Goal: Information Seeking & Learning: Learn about a topic

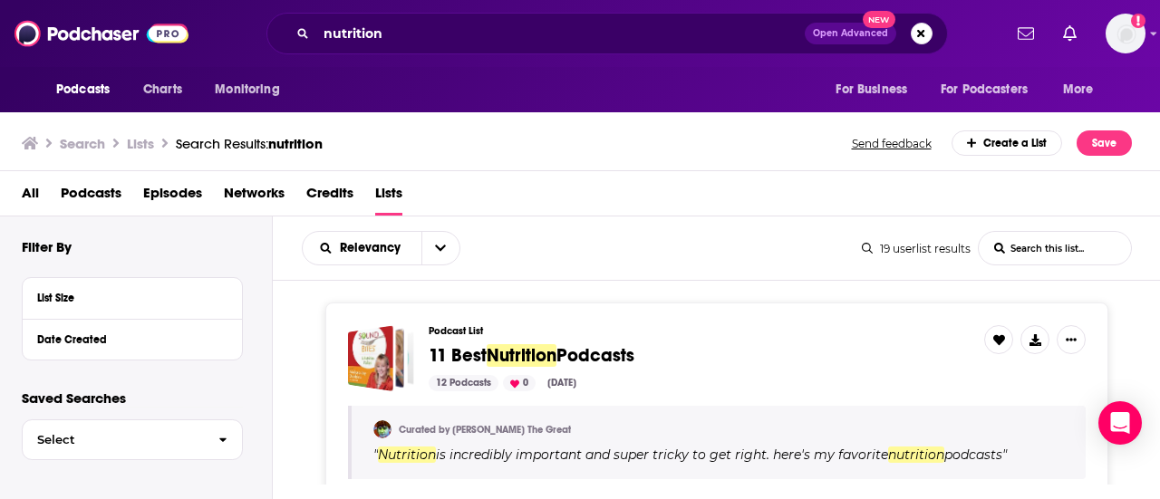
click at [876, 346] on span "11 Best Nutrition Podcasts" at bounding box center [699, 356] width 541 height 20
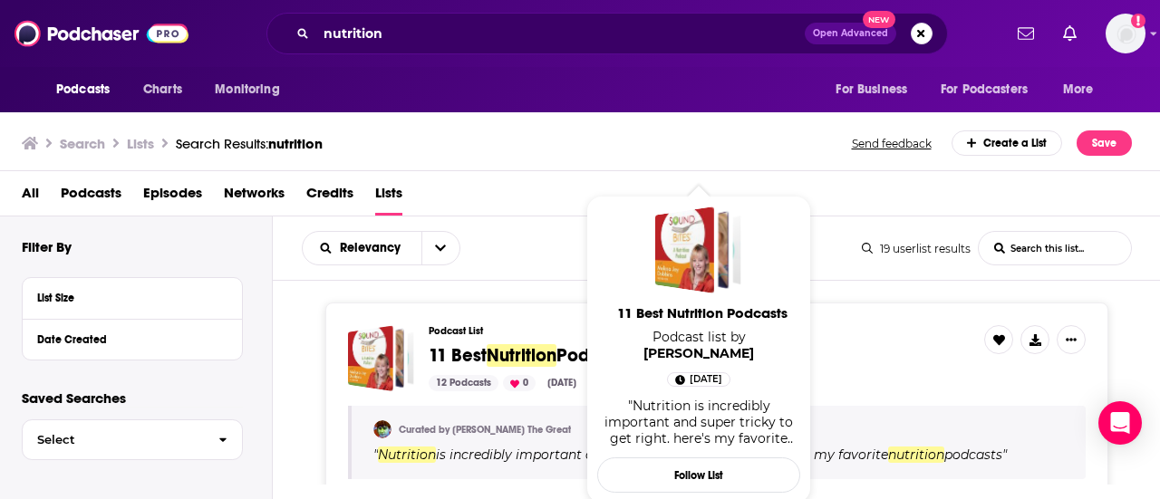
click at [876, 346] on span "11 Best Nutrition Podcasts" at bounding box center [699, 356] width 541 height 20
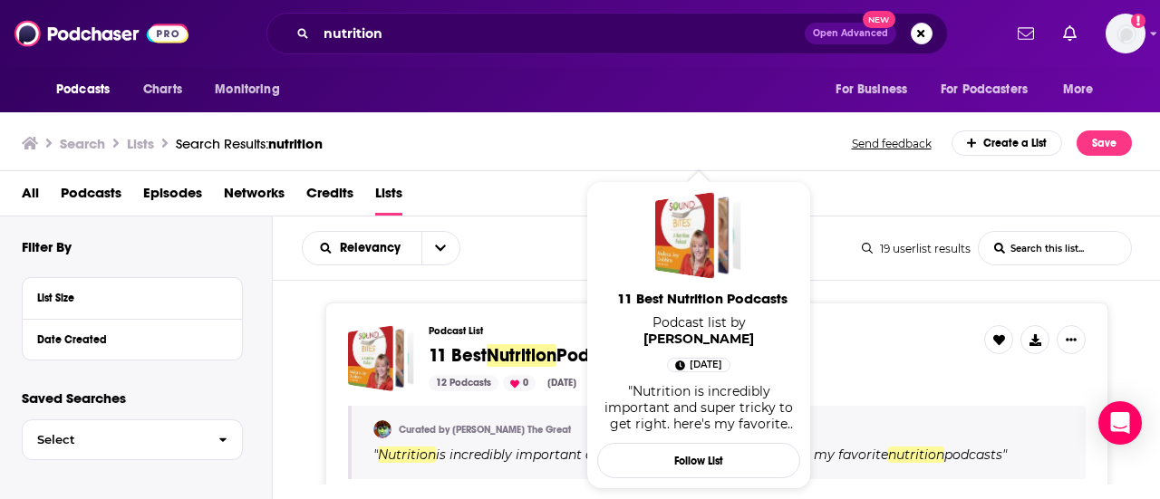
drag, startPoint x: 588, startPoint y: 360, endPoint x: 498, endPoint y: 273, distance: 124.9
click at [498, 273] on div "Relevancy List Search Input Search this list... 19 userlist results List Search…" at bounding box center [717, 249] width 888 height 64
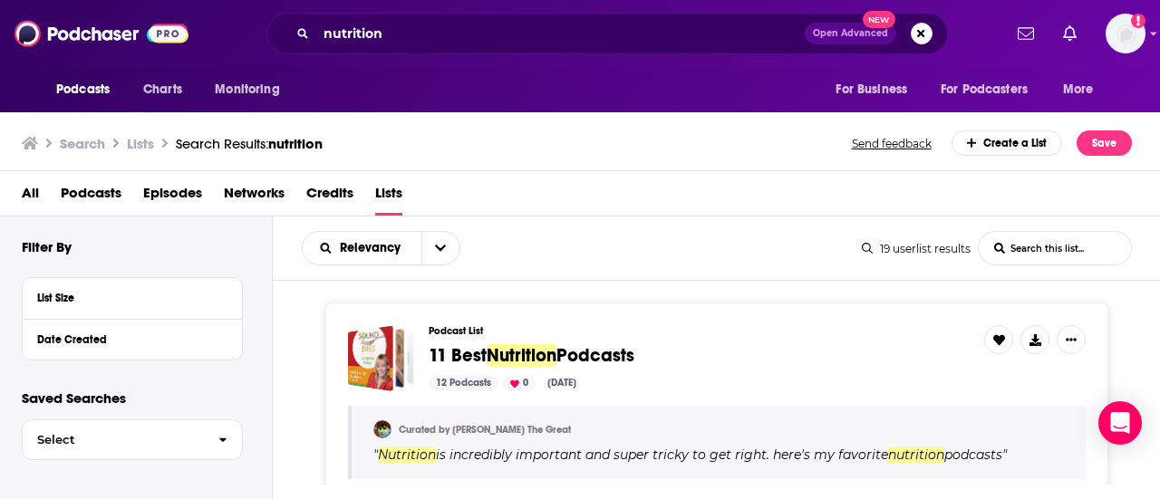
click at [821, 359] on span "11 Best Nutrition Podcasts" at bounding box center [699, 356] width 541 height 20
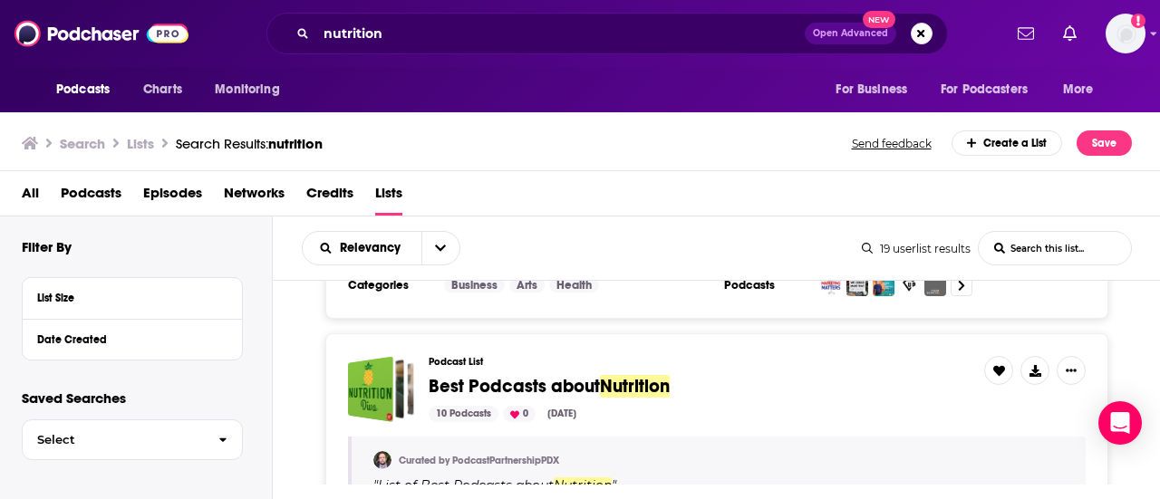
scroll to position [471, 0]
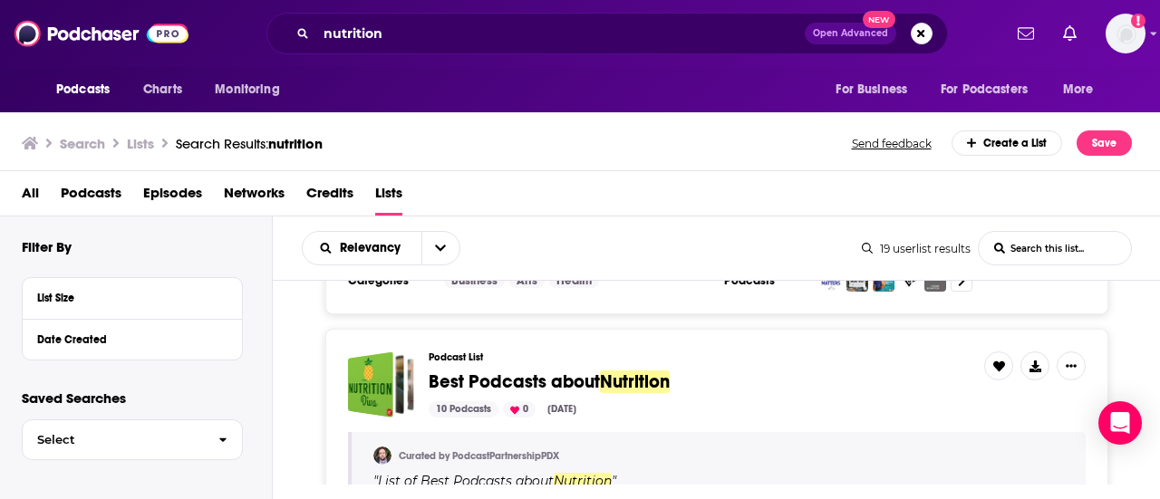
click at [791, 412] on div "10 Podcasts 0 May 30, 2022" at bounding box center [699, 409] width 541 height 16
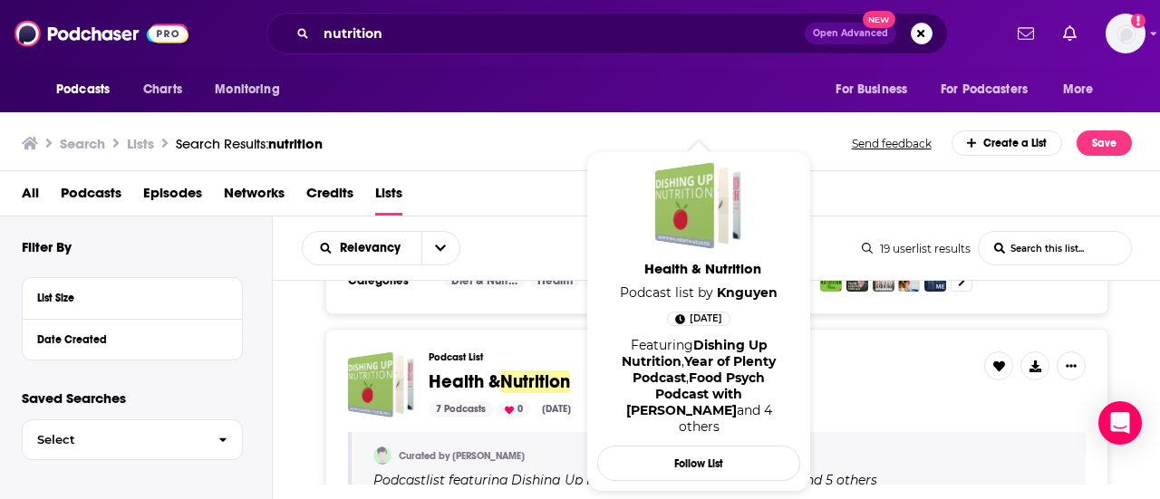
scroll to position [725, 0]
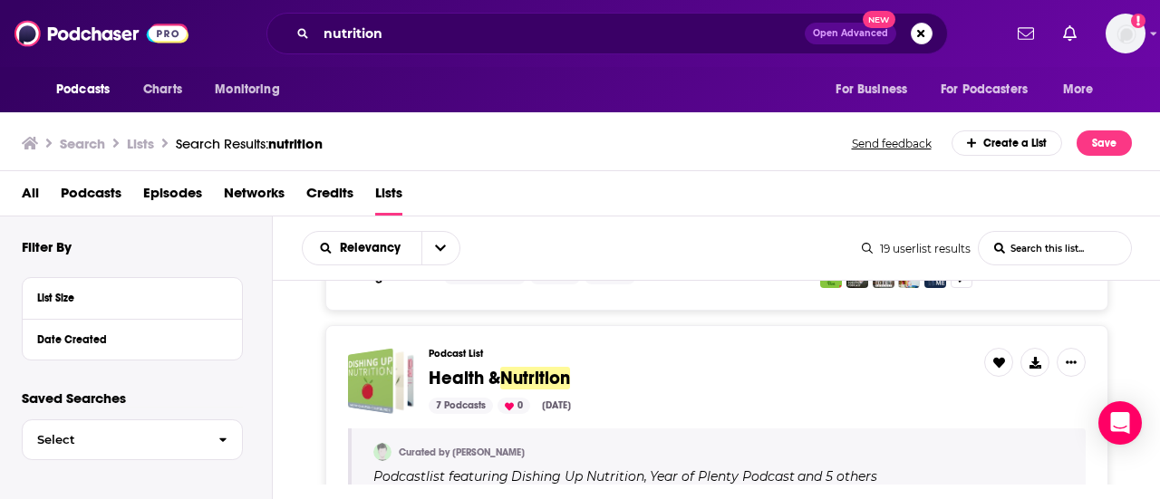
click at [712, 342] on div "Podcast List Health & Nutrition 7 Podcasts 0 Apr 28, 2025 Curated by Kelly Nguy…" at bounding box center [716, 441] width 783 height 233
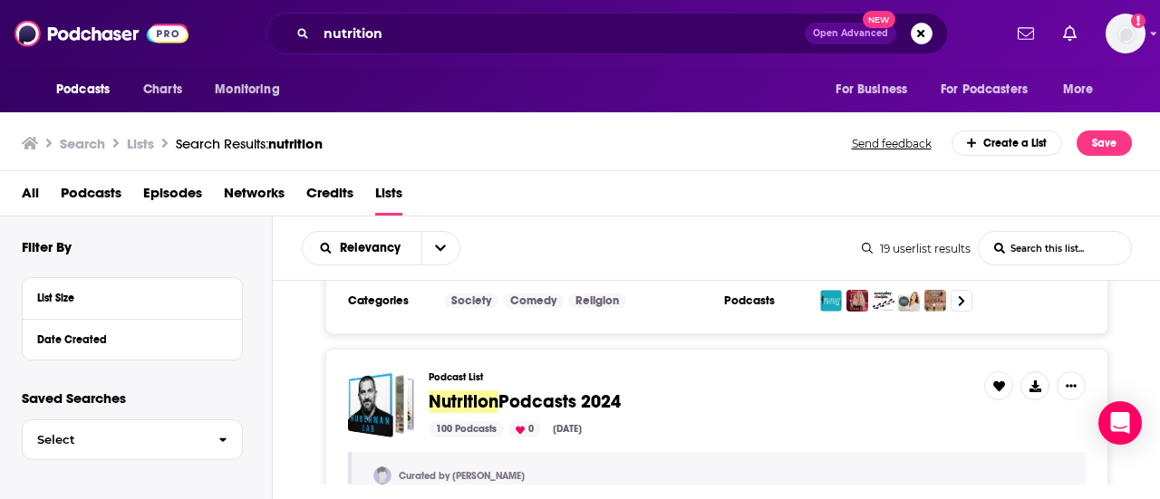
scroll to position [1232, 0]
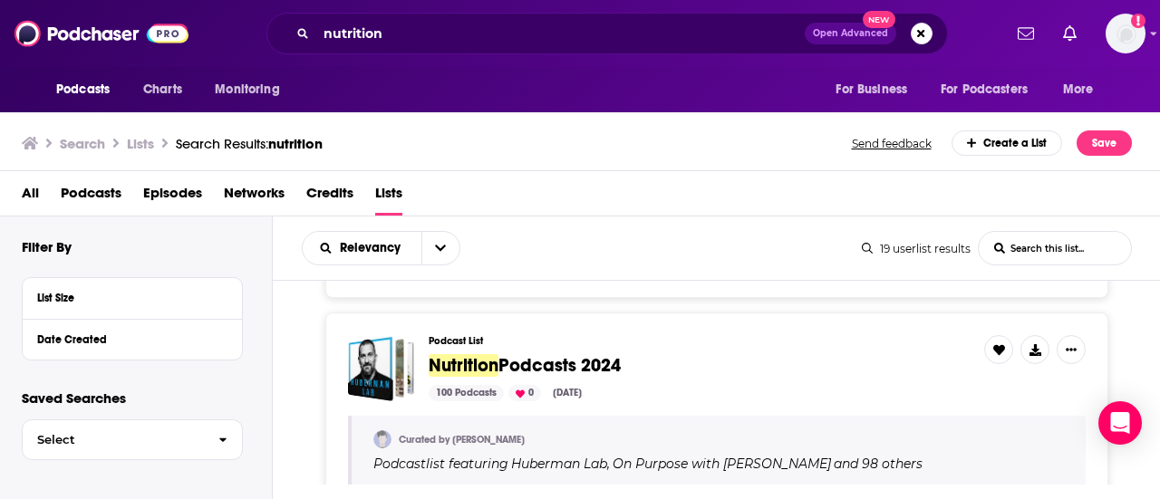
click at [749, 374] on div "Podcast List Nutrition Podcasts 2024 100 Podcasts 0 Aug 13, 2024" at bounding box center [699, 368] width 541 height 66
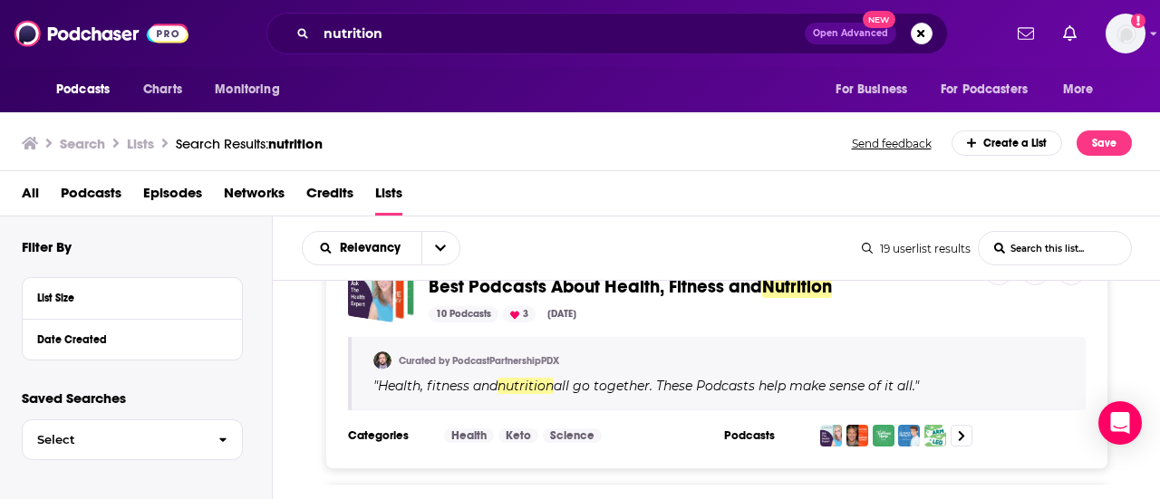
scroll to position [1522, 0]
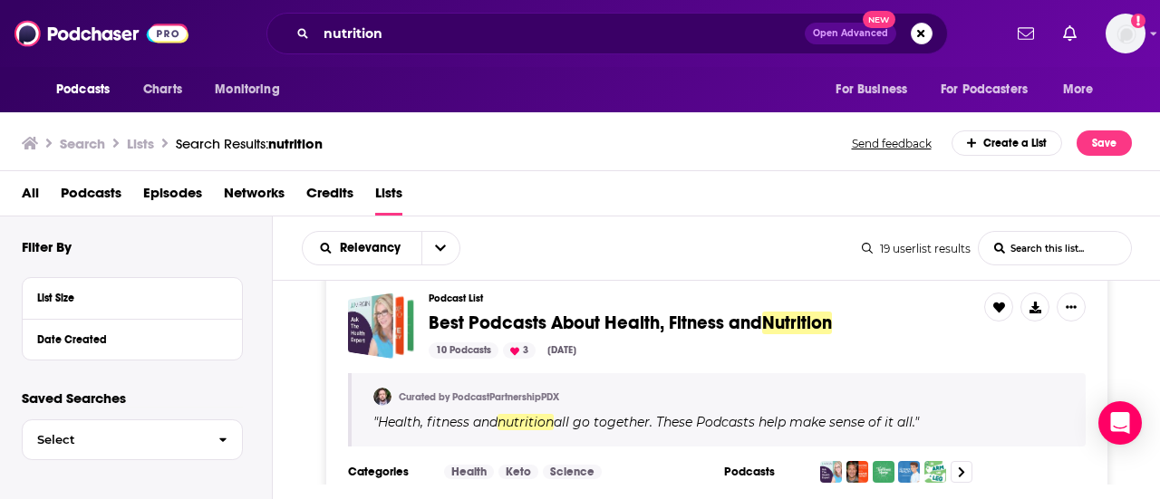
click at [681, 342] on div "10 Podcasts 3 Jun 24, 2025" at bounding box center [699, 350] width 541 height 16
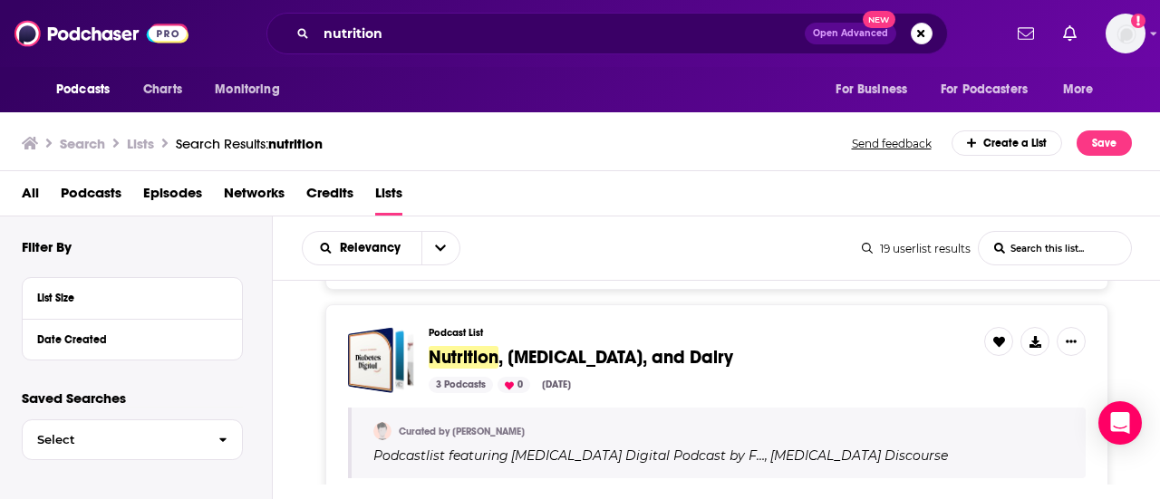
scroll to position [1740, 0]
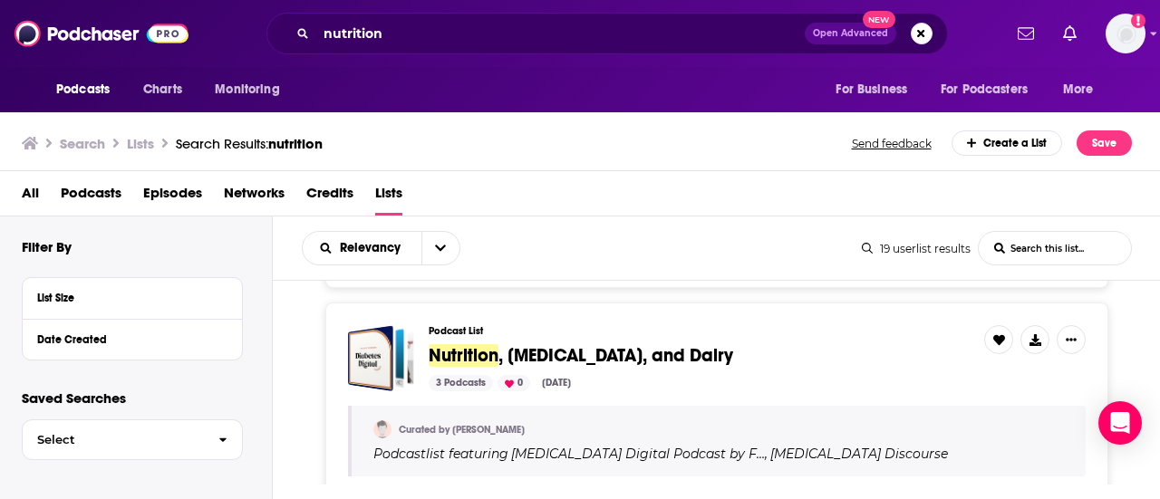
click at [719, 346] on span "Nutrition , Diabetes, and Dairy" at bounding box center [699, 356] width 541 height 20
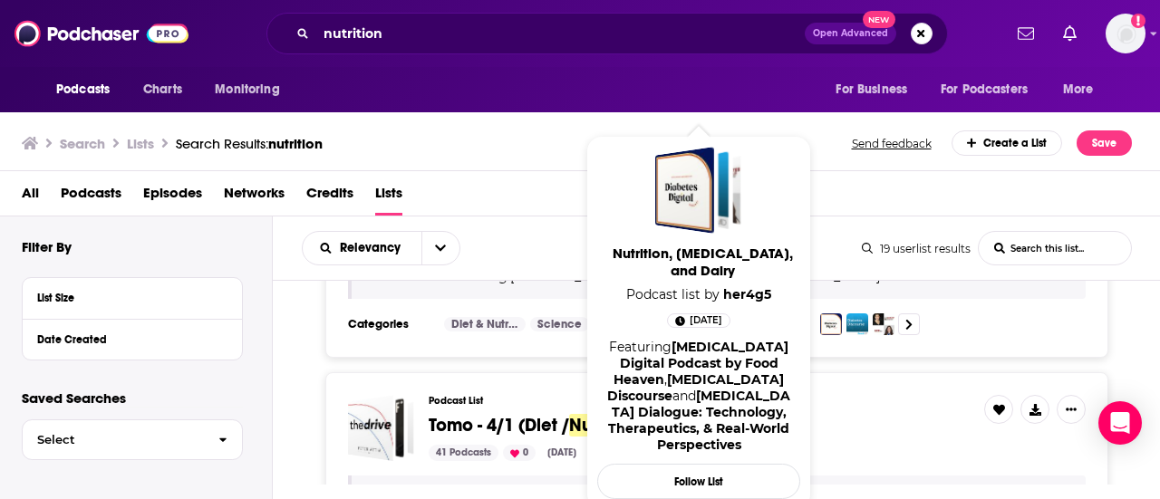
scroll to position [1921, 0]
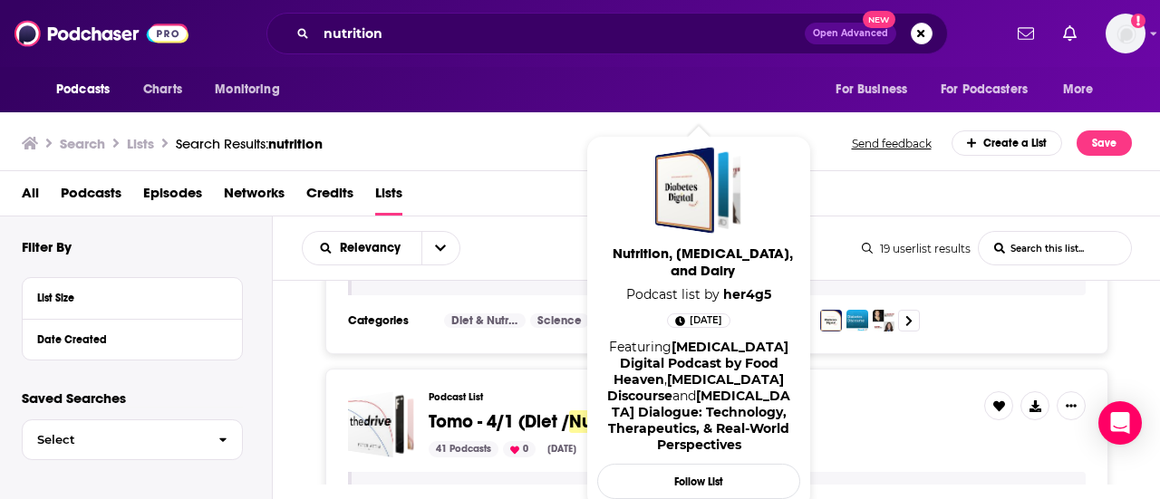
click at [853, 391] on h3 "Podcast List" at bounding box center [699, 397] width 541 height 12
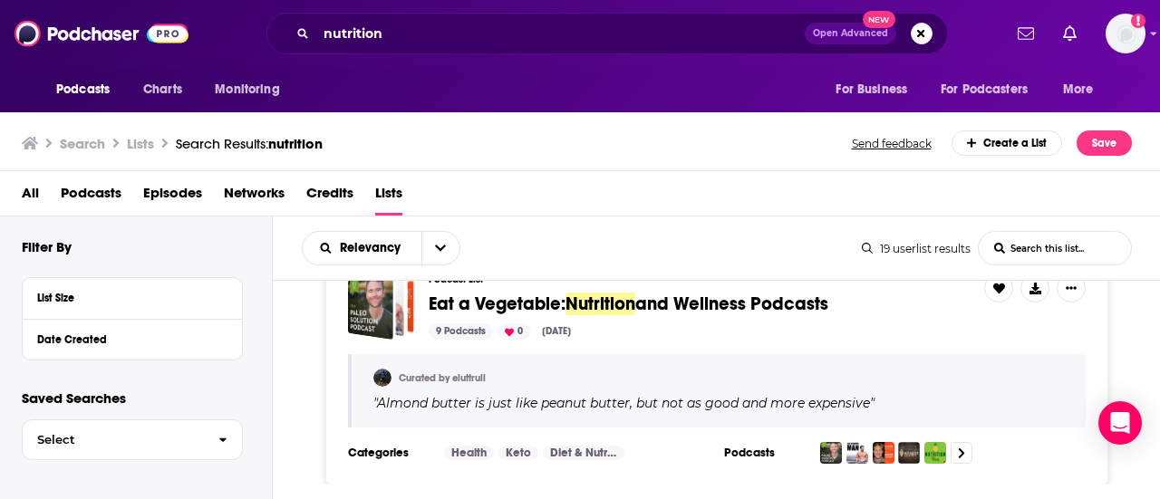
scroll to position [2537, 0]
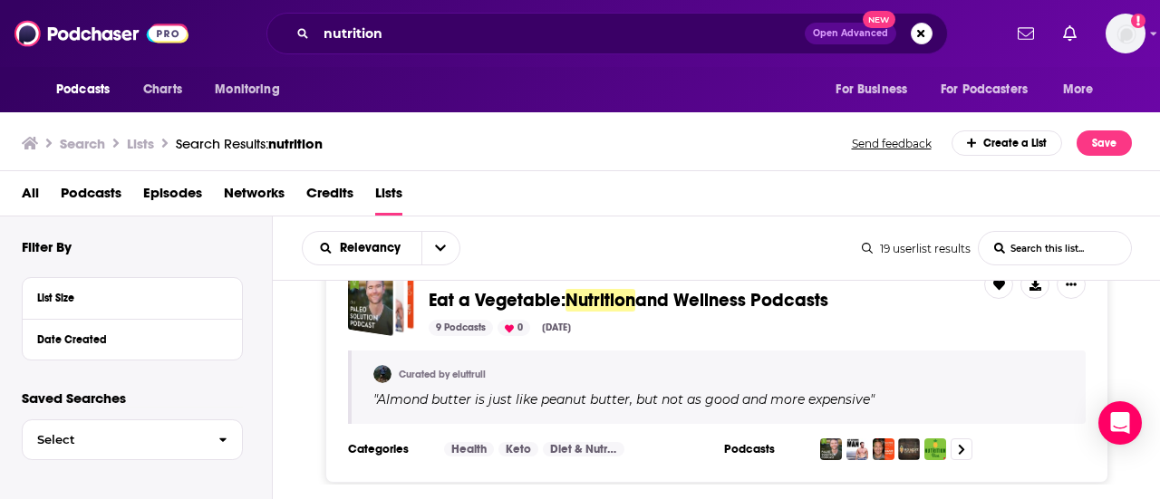
click at [1133, 330] on div "Podcast List Eat a Vegetable: Nutrition and Wellness Podcasts 9 Podcasts 0 Nov …" at bounding box center [717, 365] width 888 height 236
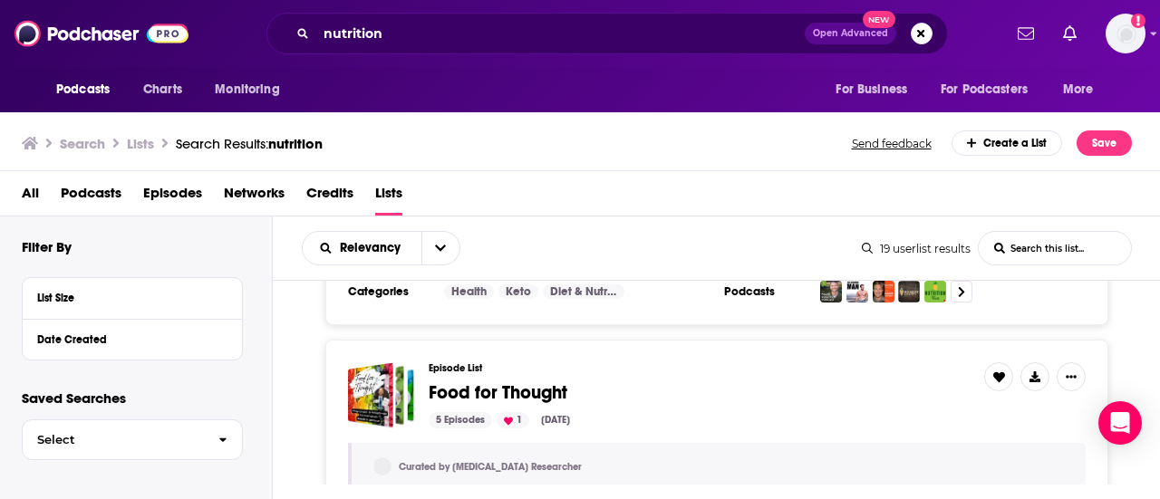
scroll to position [2718, 0]
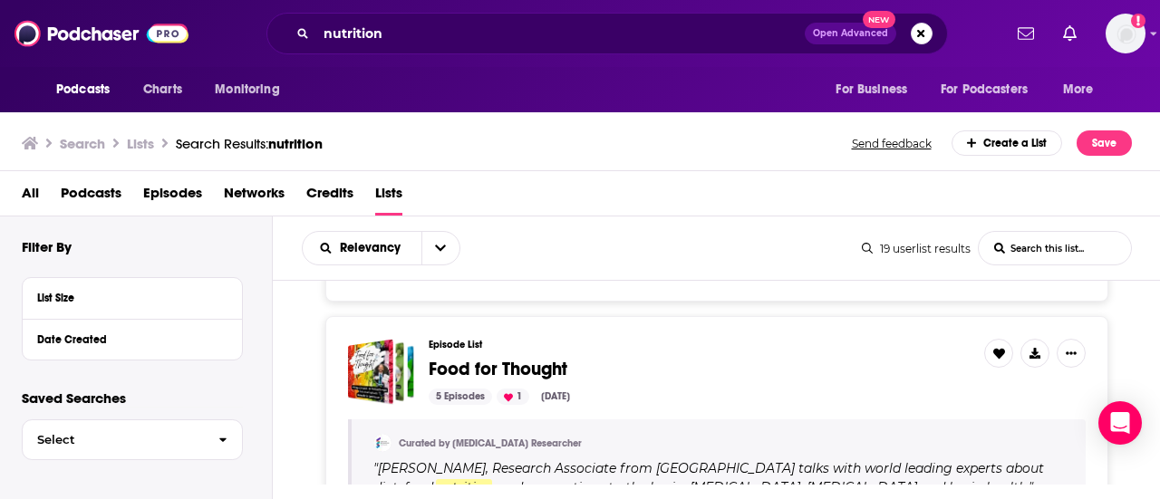
click at [797, 389] on div "5 Episodes 1 Feb 12, 2025" at bounding box center [699, 397] width 541 height 16
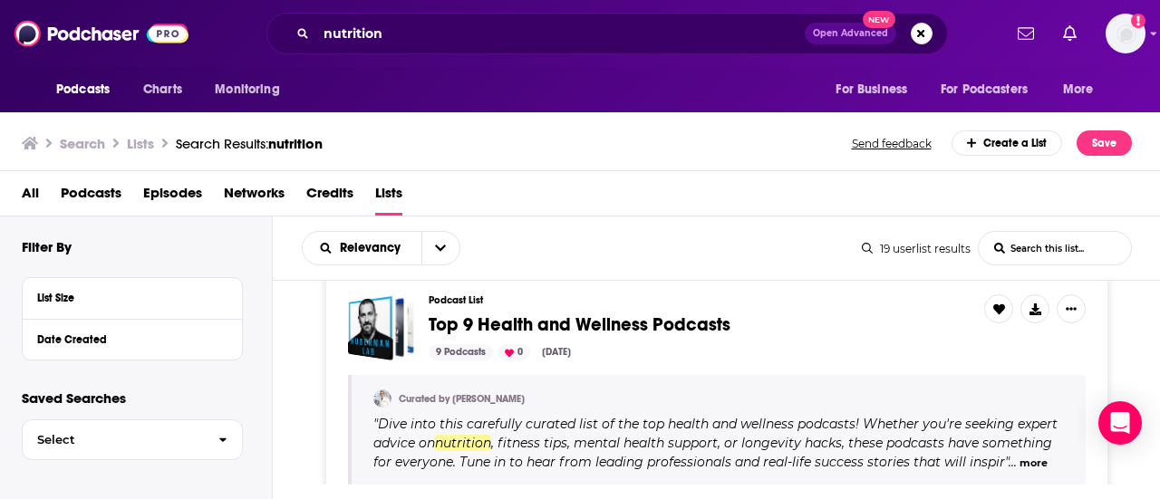
scroll to position [3008, 0]
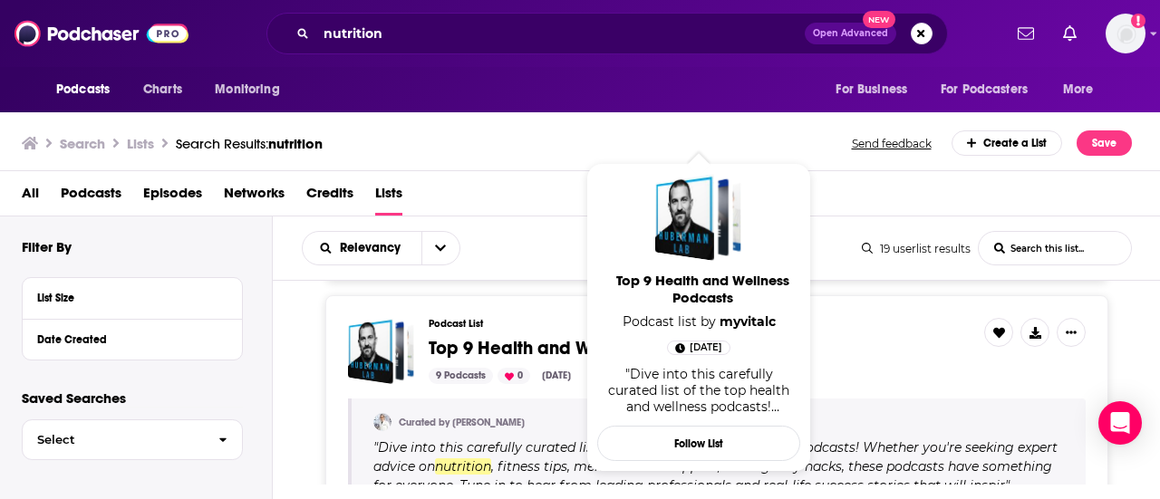
drag, startPoint x: 677, startPoint y: 331, endPoint x: 507, endPoint y: 331, distance: 169.4
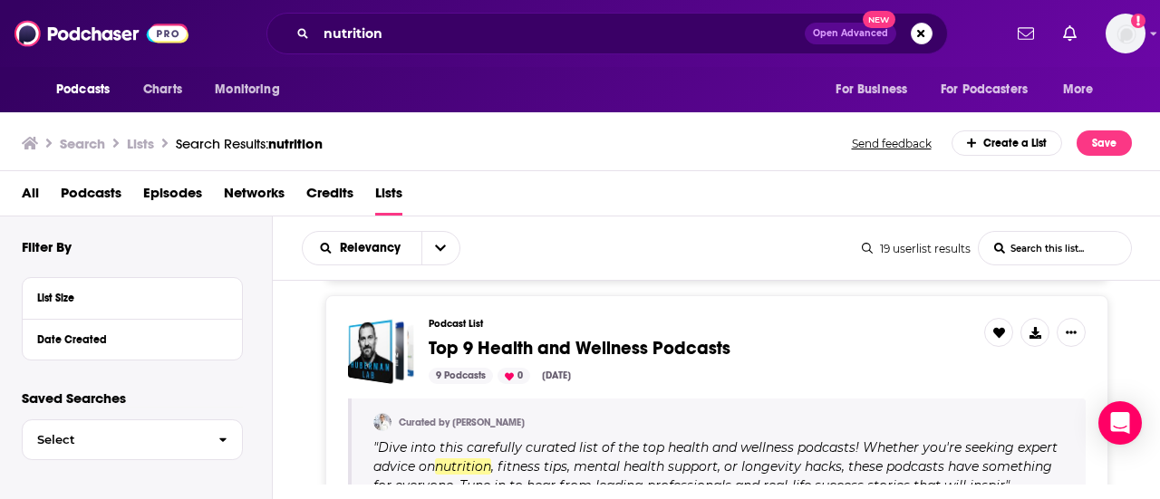
click at [876, 296] on div "Podcast List Top 9 Health and Wellness Podcasts 9 Podcasts 0 Oct 23, 2024 Curat…" at bounding box center [716, 432] width 783 height 274
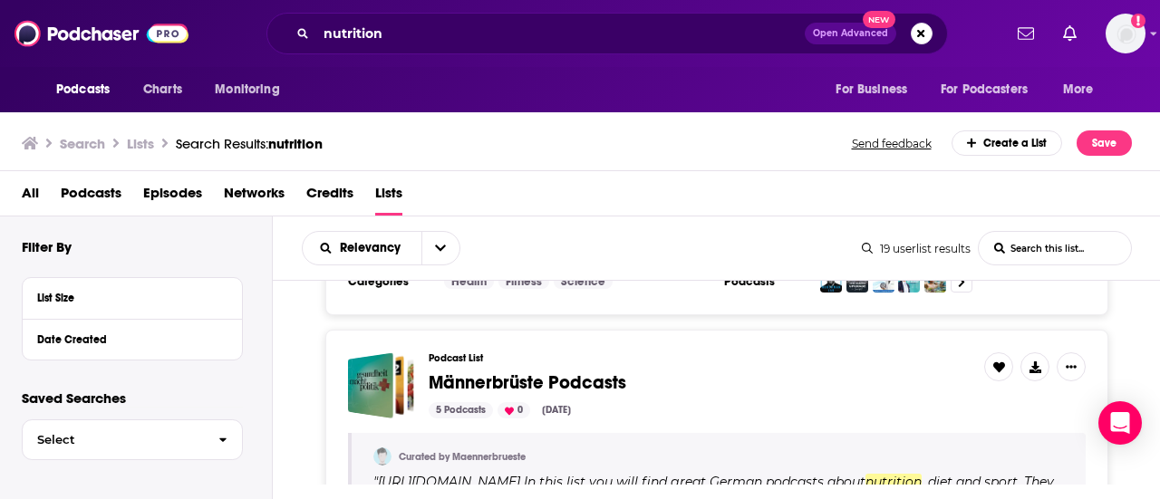
scroll to position [3298, 0]
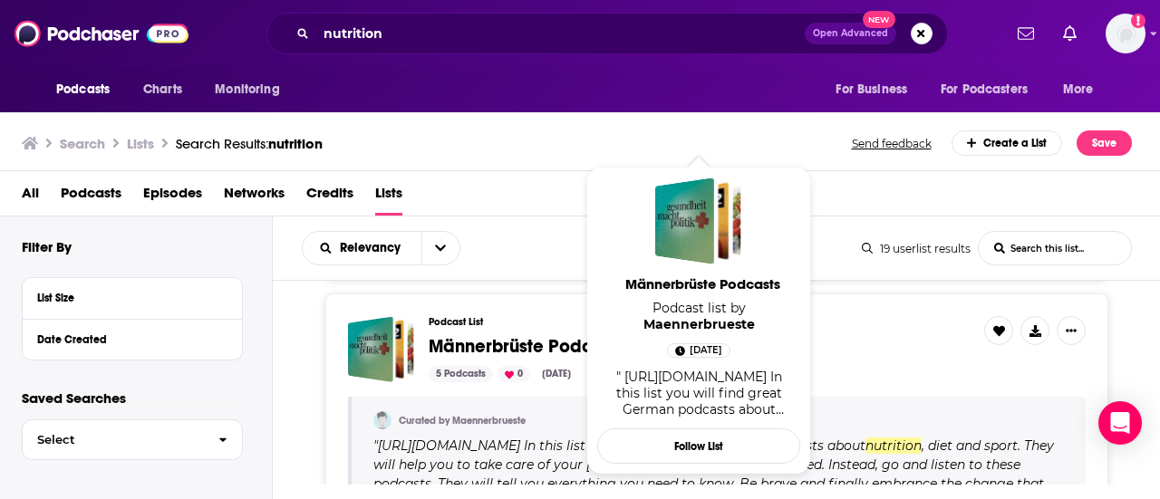
click at [856, 337] on span "Männerbrüste Podcasts" at bounding box center [699, 347] width 541 height 20
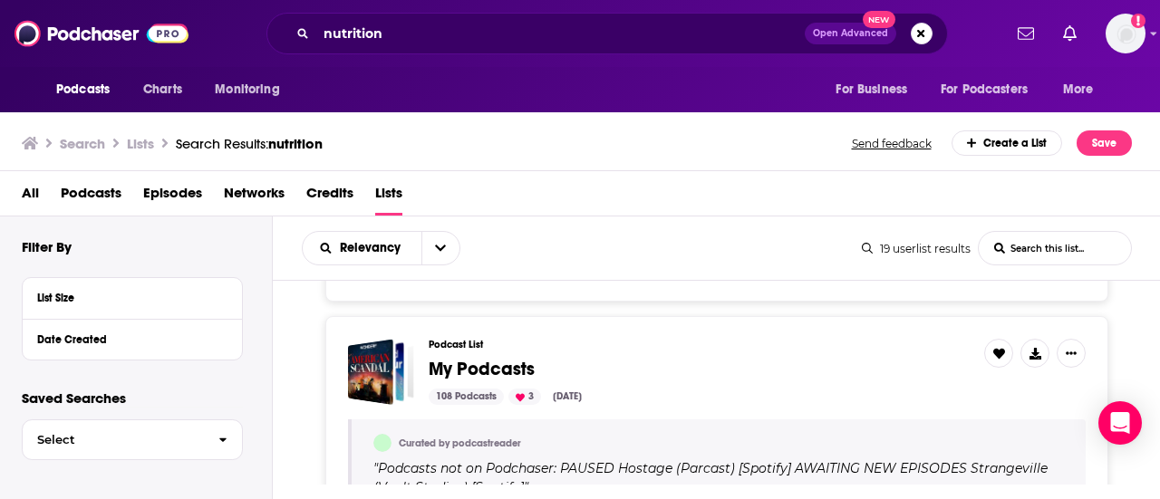
scroll to position [4168, 0]
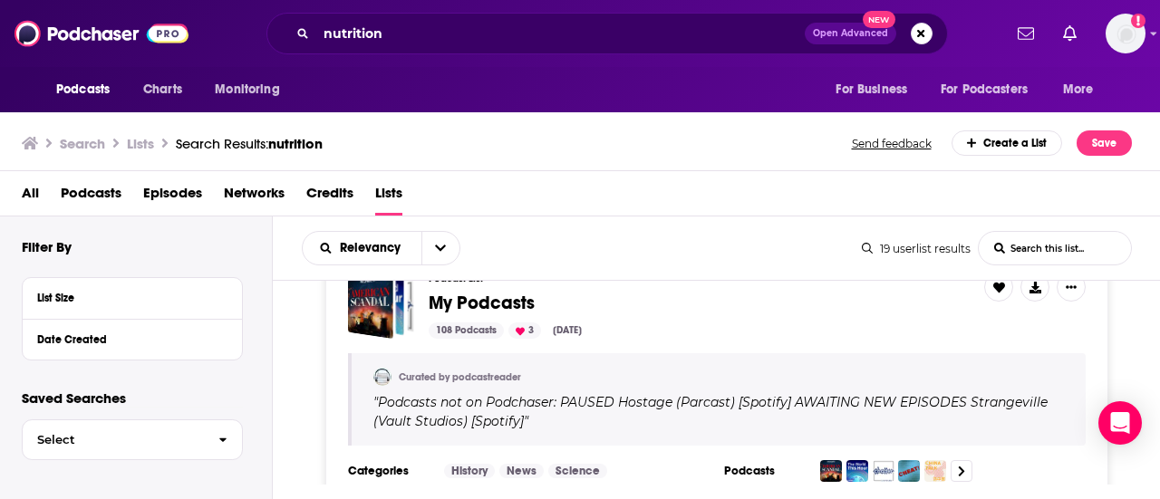
click at [703, 323] on div "108 Podcasts 3 Aug 12, 2025" at bounding box center [699, 331] width 541 height 16
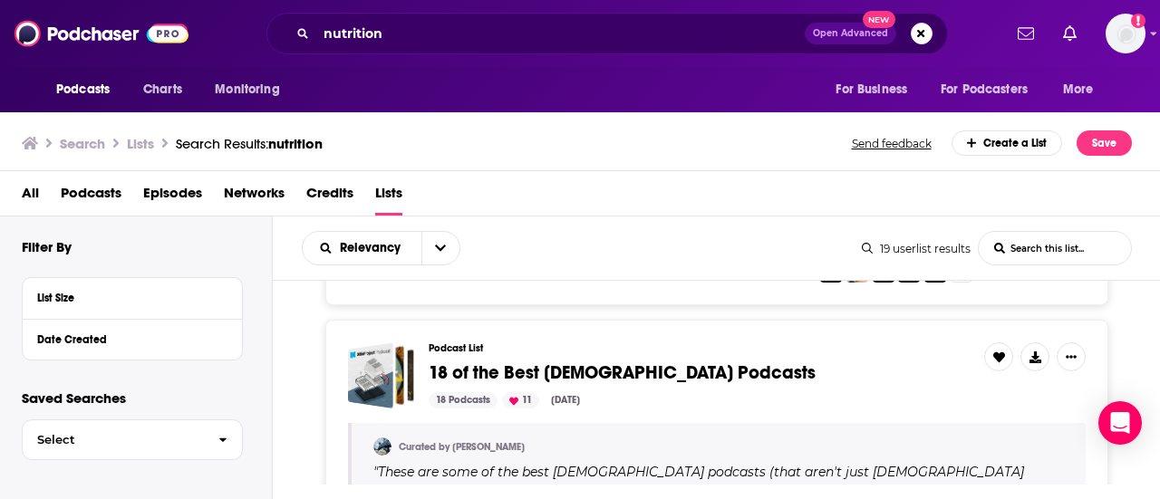
scroll to position [4711, 0]
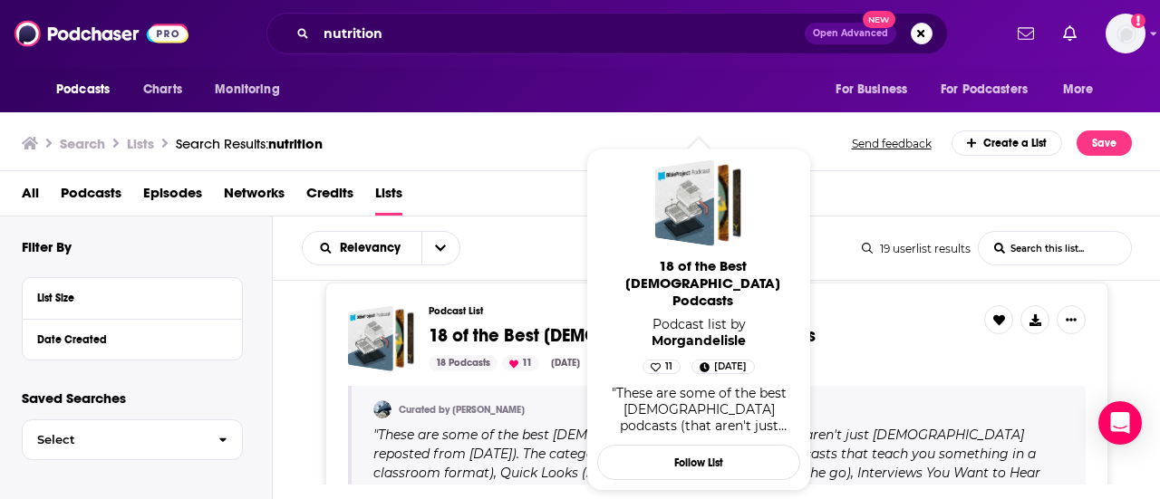
click at [881, 326] on span "18 of the Best Christian Podcasts" at bounding box center [699, 336] width 541 height 20
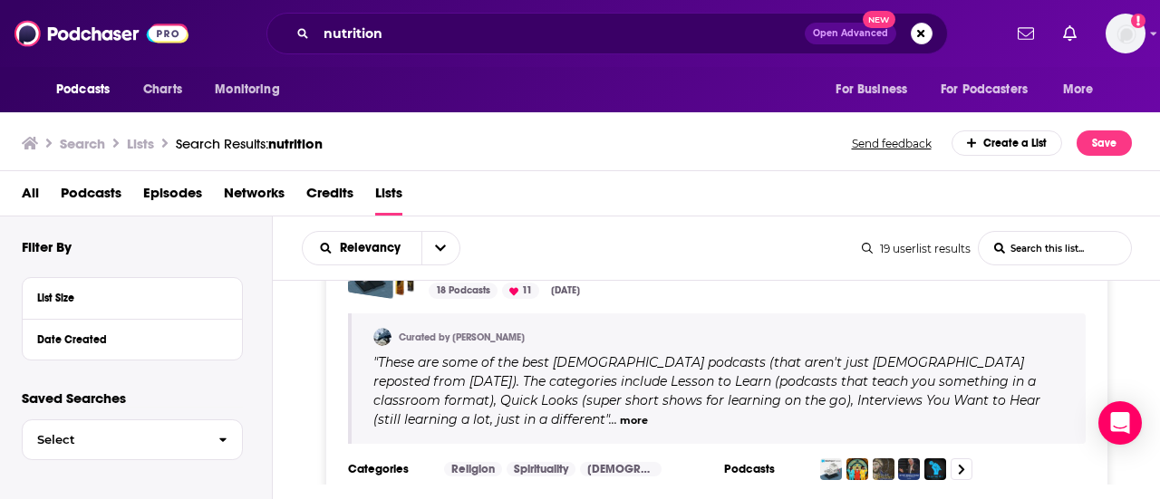
scroll to position [4873, 0]
